Goal: Task Accomplishment & Management: Manage account settings

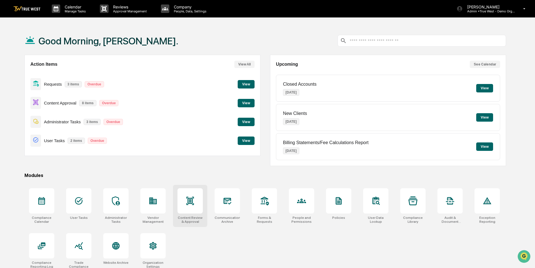
click at [191, 206] on div at bounding box center [190, 201] width 25 height 25
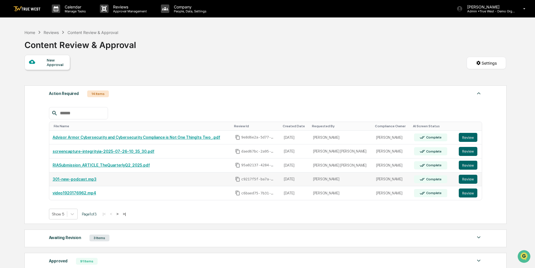
click at [77, 178] on link "301-new-podcast.mp3" at bounding box center [75, 179] width 44 height 5
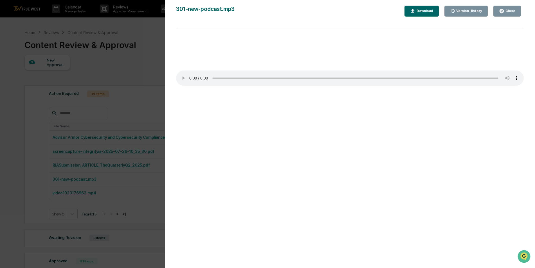
click at [508, 12] on div "Close" at bounding box center [510, 11] width 11 height 4
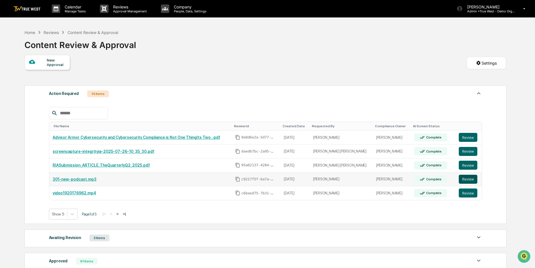
click at [467, 179] on button "Review" at bounding box center [468, 179] width 19 height 9
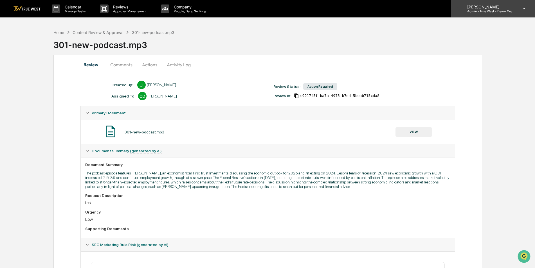
click at [493, 9] on p "Admin • True West - Demo Organization" at bounding box center [489, 11] width 52 height 4
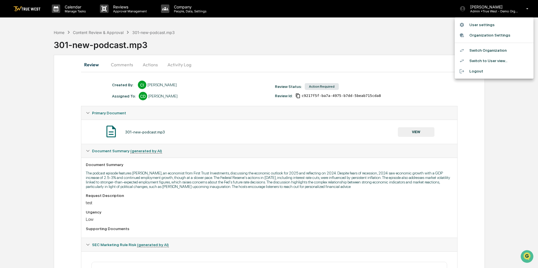
click at [479, 48] on li "Switch Organization" at bounding box center [494, 50] width 79 height 10
